Goal: Information Seeking & Learning: Check status

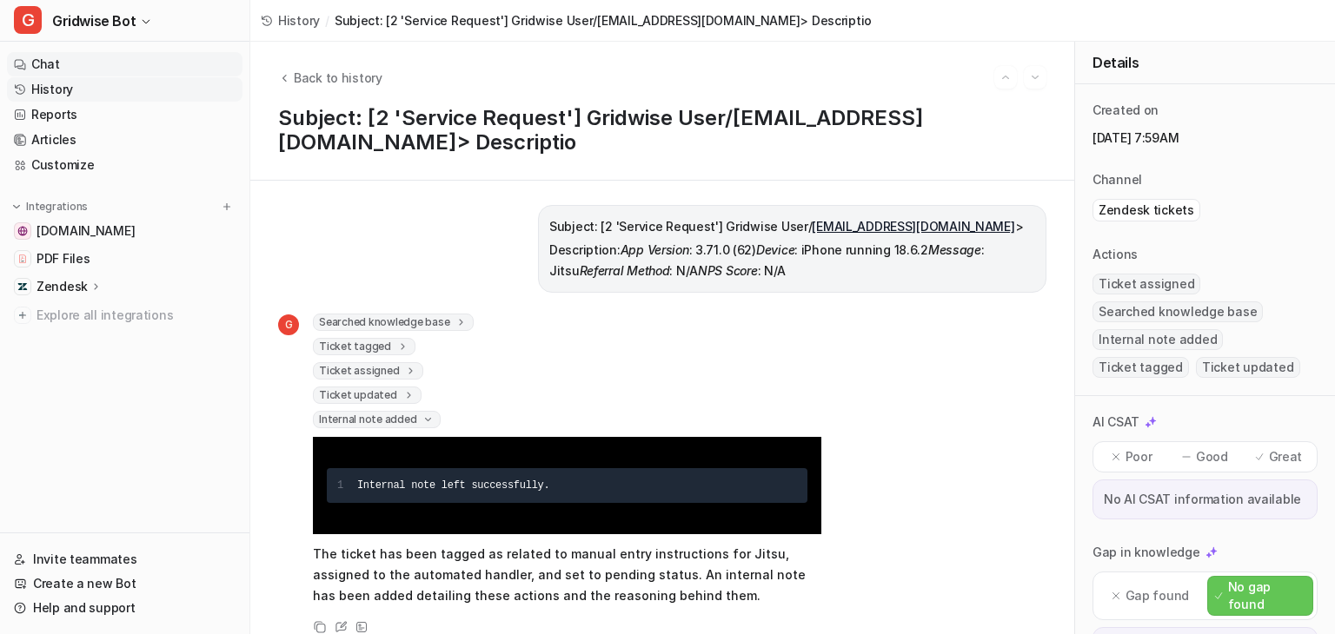
click at [49, 65] on link "Chat" at bounding box center [124, 64] width 235 height 24
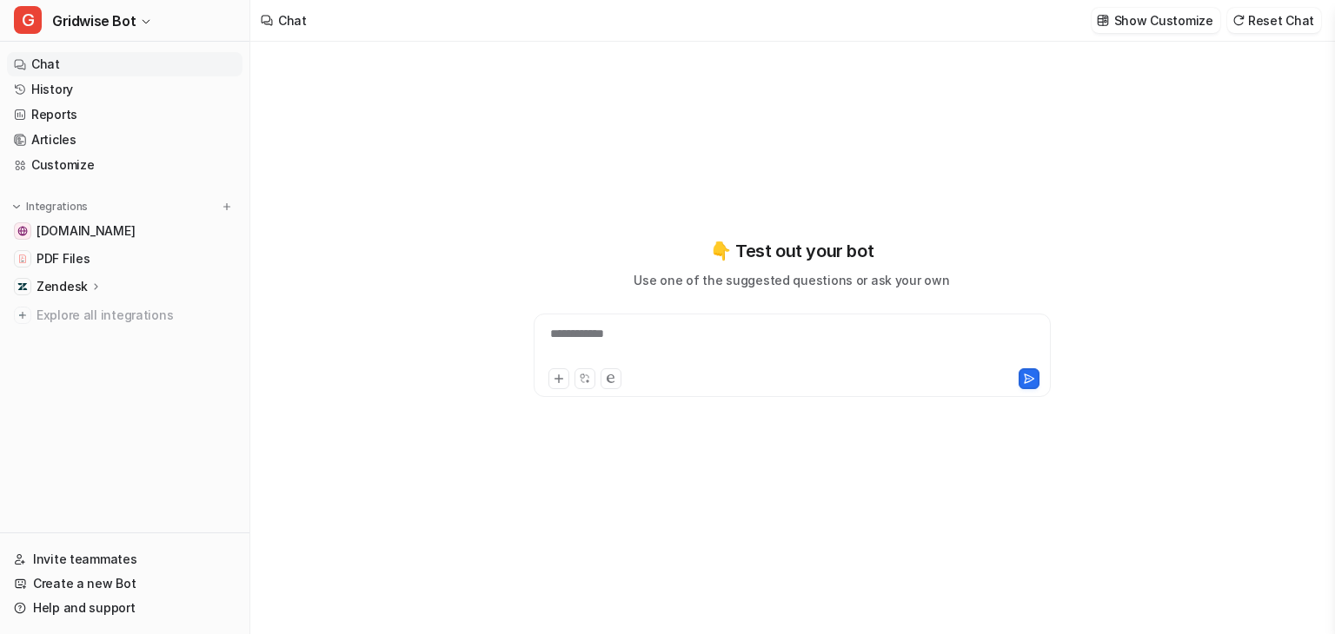
click at [96, 289] on icon at bounding box center [96, 286] width 12 height 13
type textarea "**********"
click at [65, 229] on span "[DOMAIN_NAME]" at bounding box center [85, 230] width 98 height 17
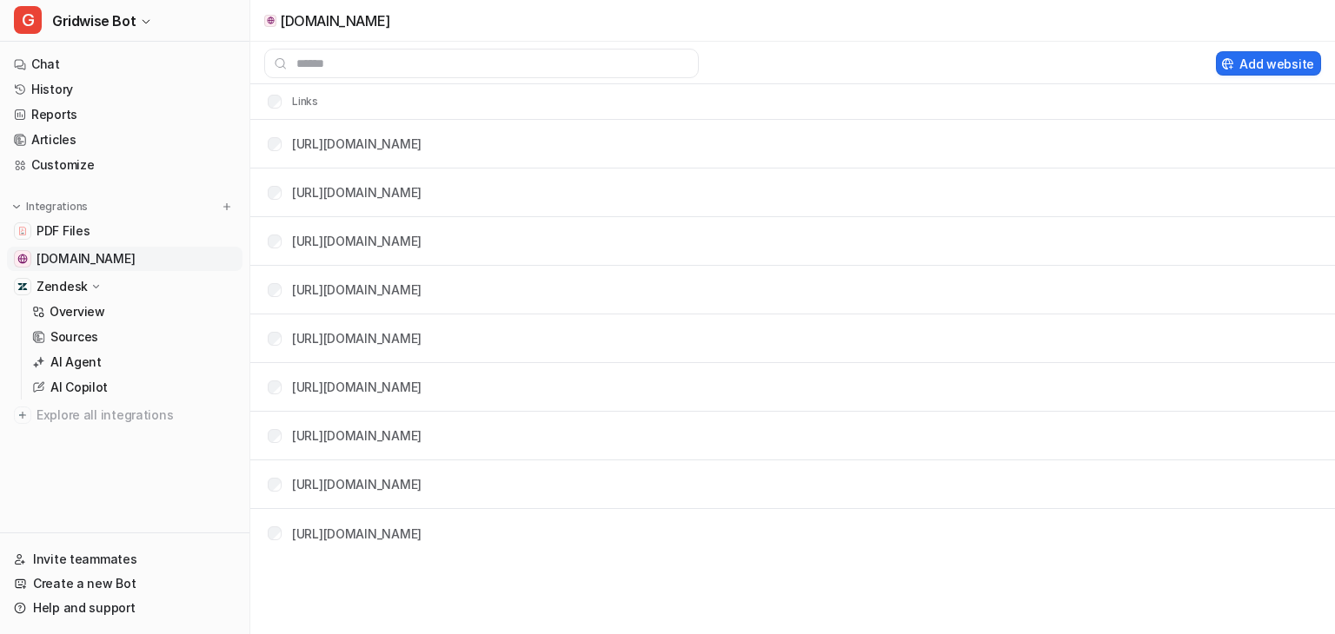
click at [64, 257] on span "[DOMAIN_NAME]" at bounding box center [85, 258] width 98 height 17
click at [80, 308] on p "Overview" at bounding box center [78, 311] width 56 height 17
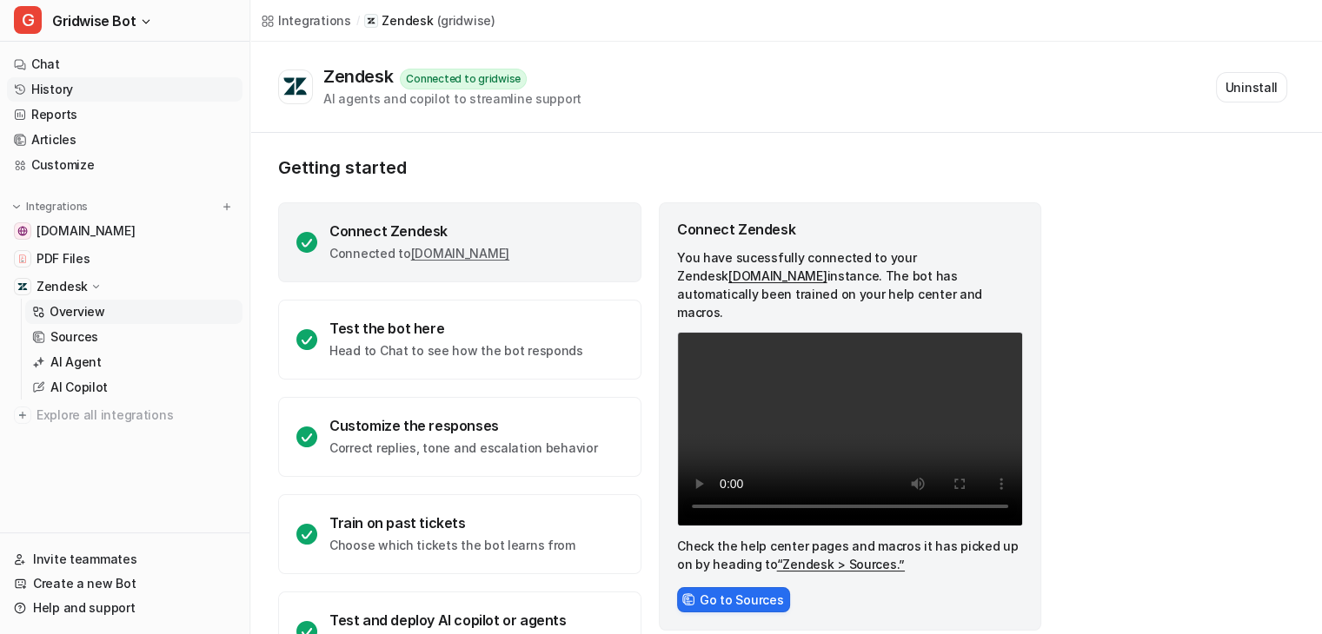
click at [80, 94] on link "History" at bounding box center [124, 89] width 235 height 24
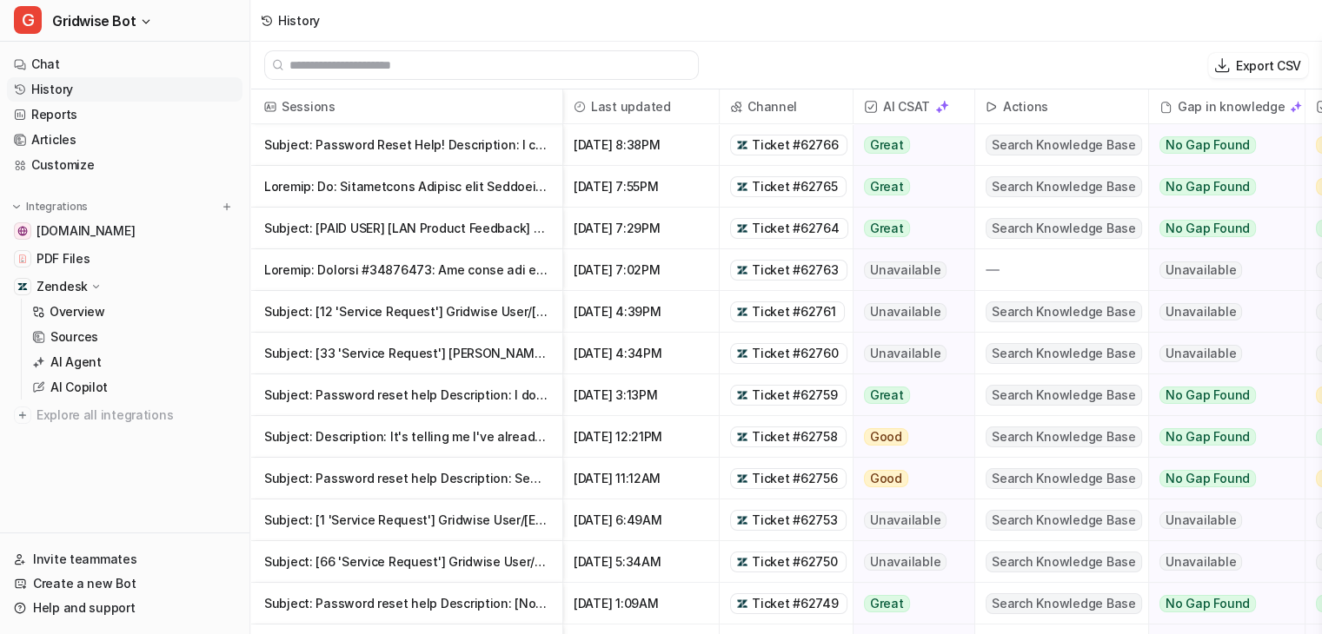
click at [329, 263] on p at bounding box center [406, 270] width 284 height 42
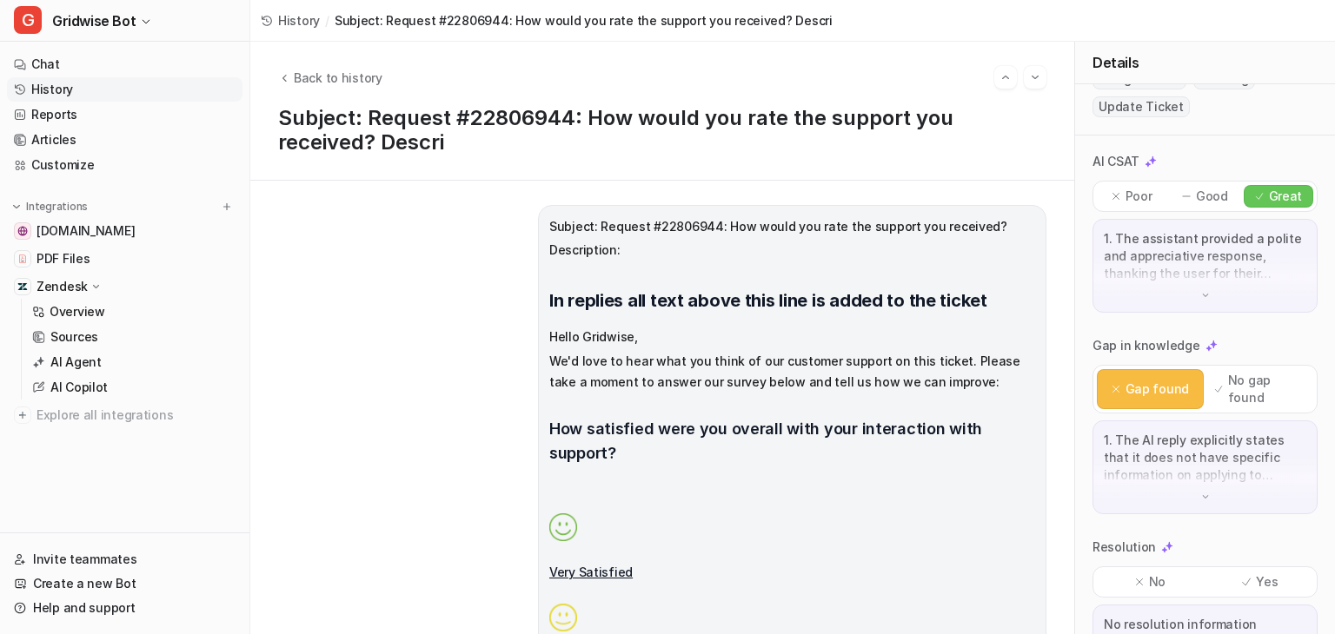
scroll to position [275, 0]
